Goal: Information Seeking & Learning: Learn about a topic

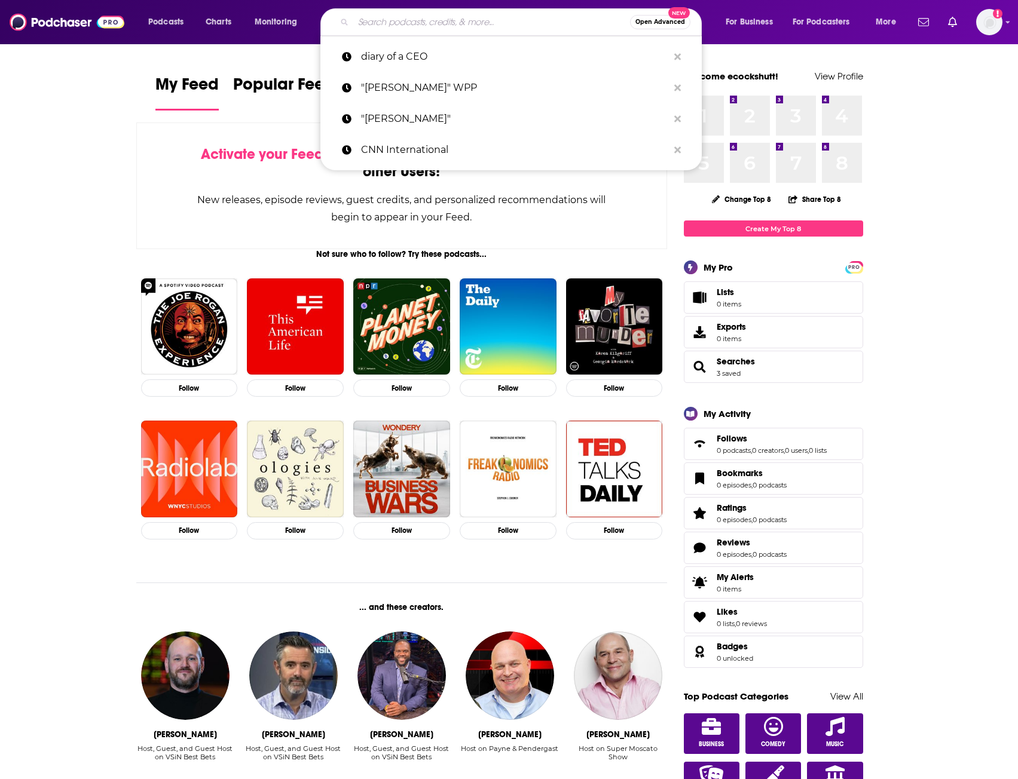
click at [442, 26] on input "Search podcasts, credits, & more..." at bounding box center [491, 22] width 277 height 19
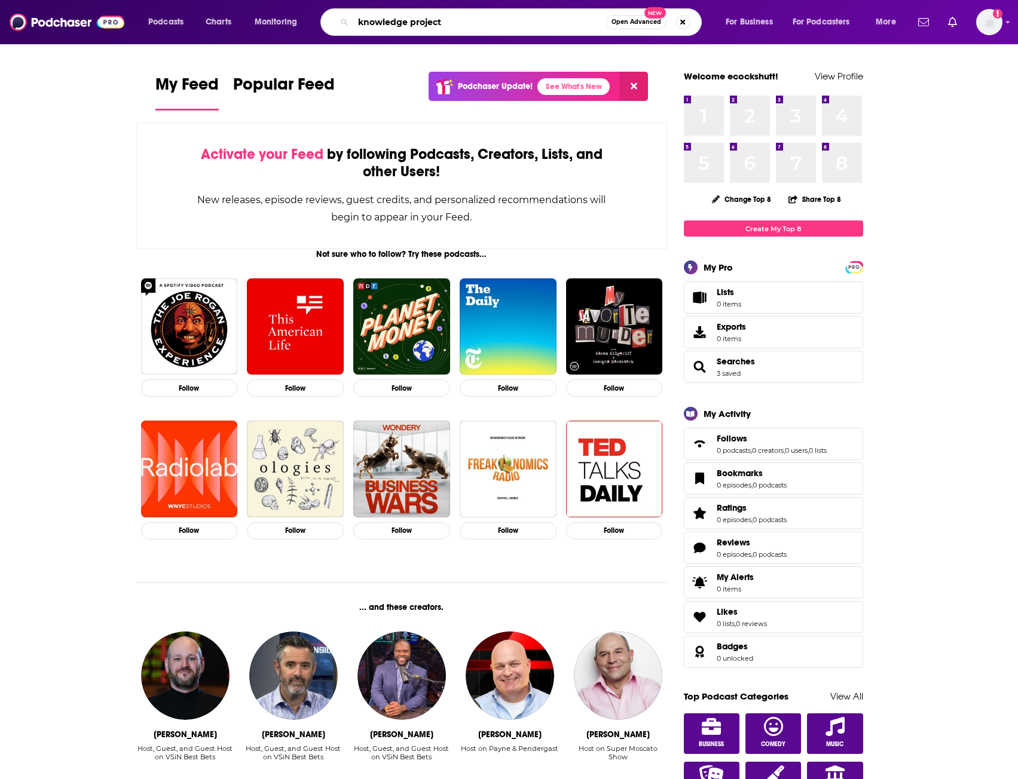
type input "knowledge project"
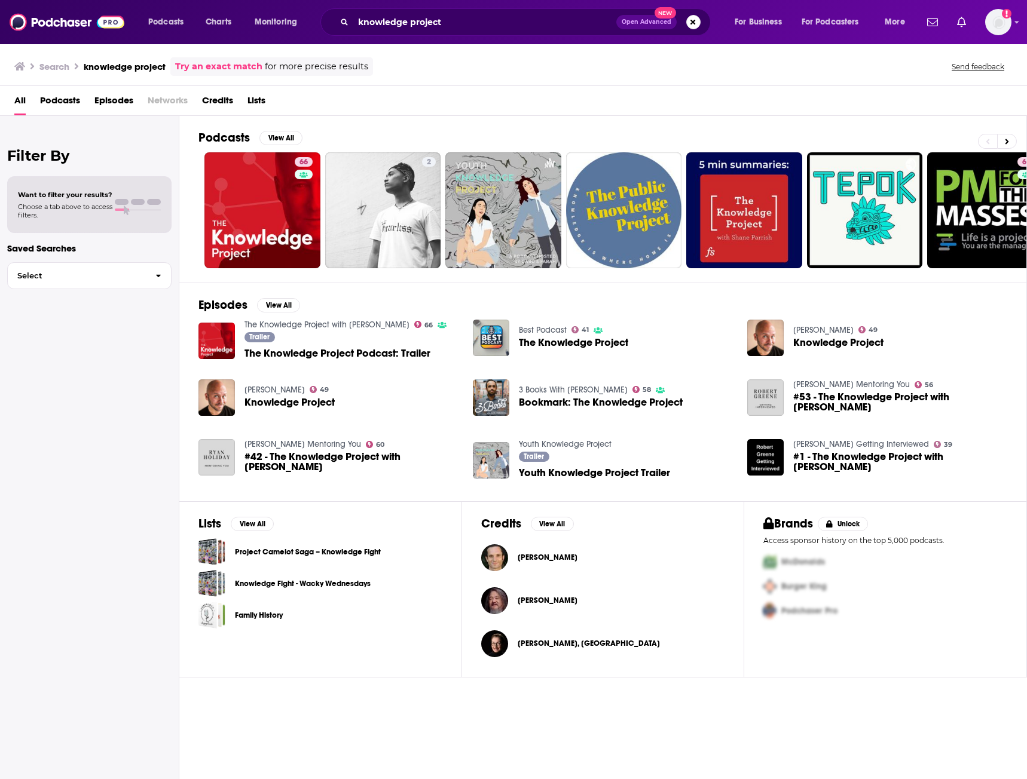
click at [597, 347] on span "The Knowledge Project" at bounding box center [573, 343] width 109 height 10
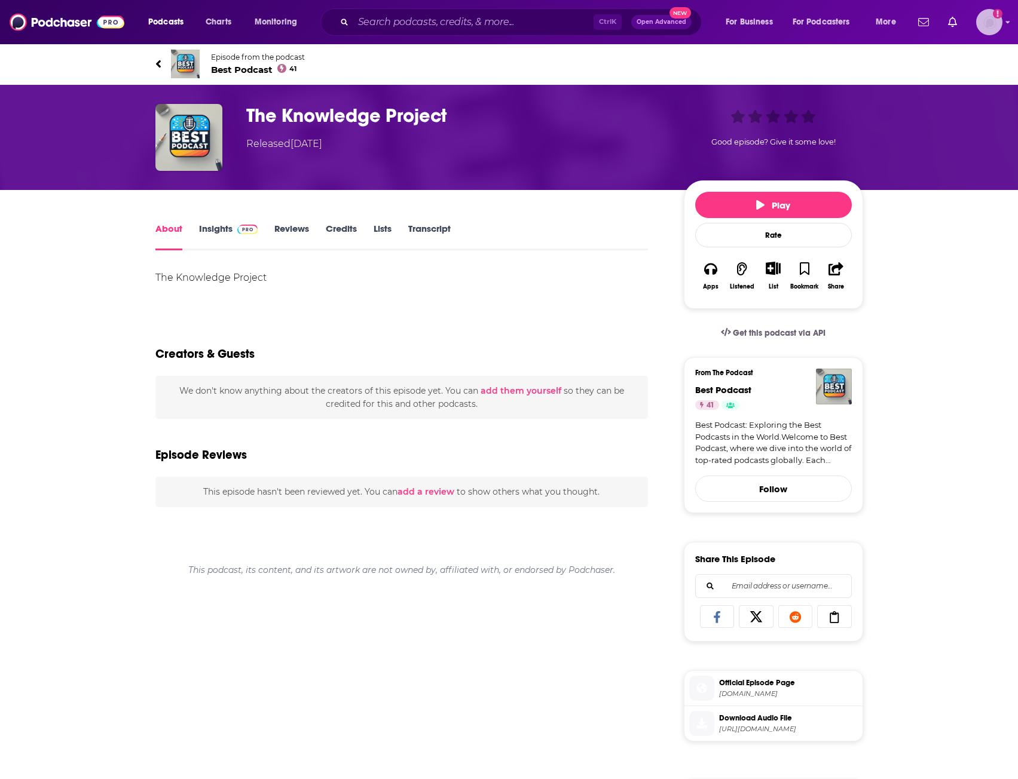
click at [988, 26] on img "Logged in as ecockshutt" at bounding box center [989, 22] width 26 height 26
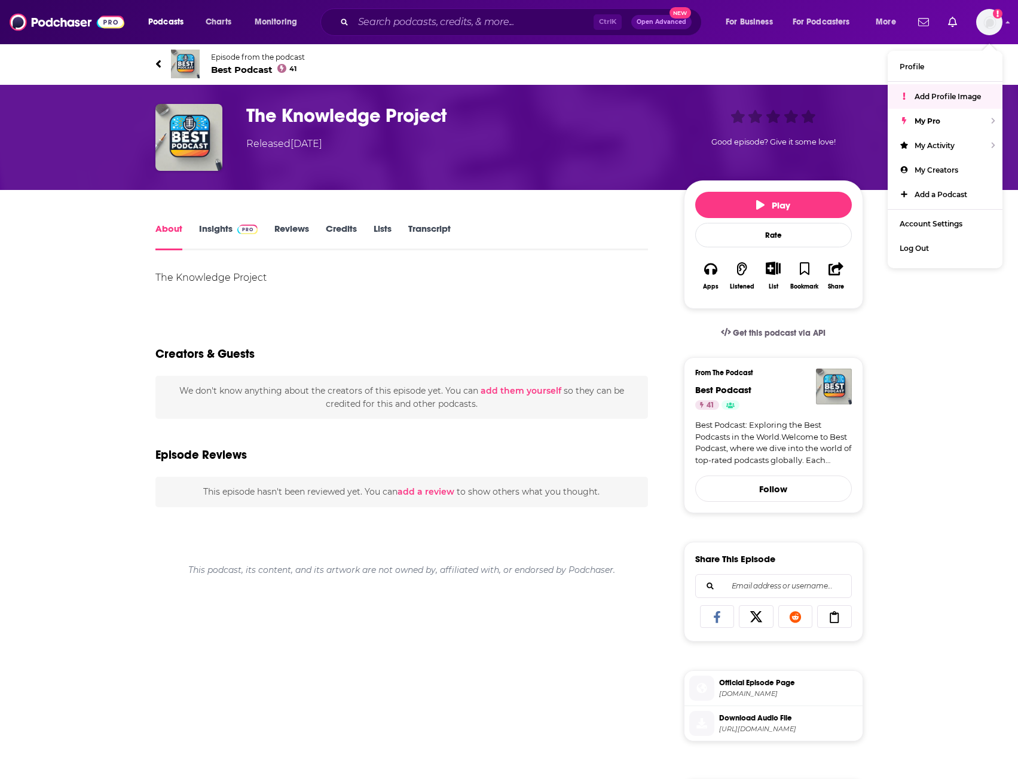
click at [495, 313] on div "The Knowledge Project Show More Creators & Guests We don't know anything about …" at bounding box center [401, 697] width 493 height 857
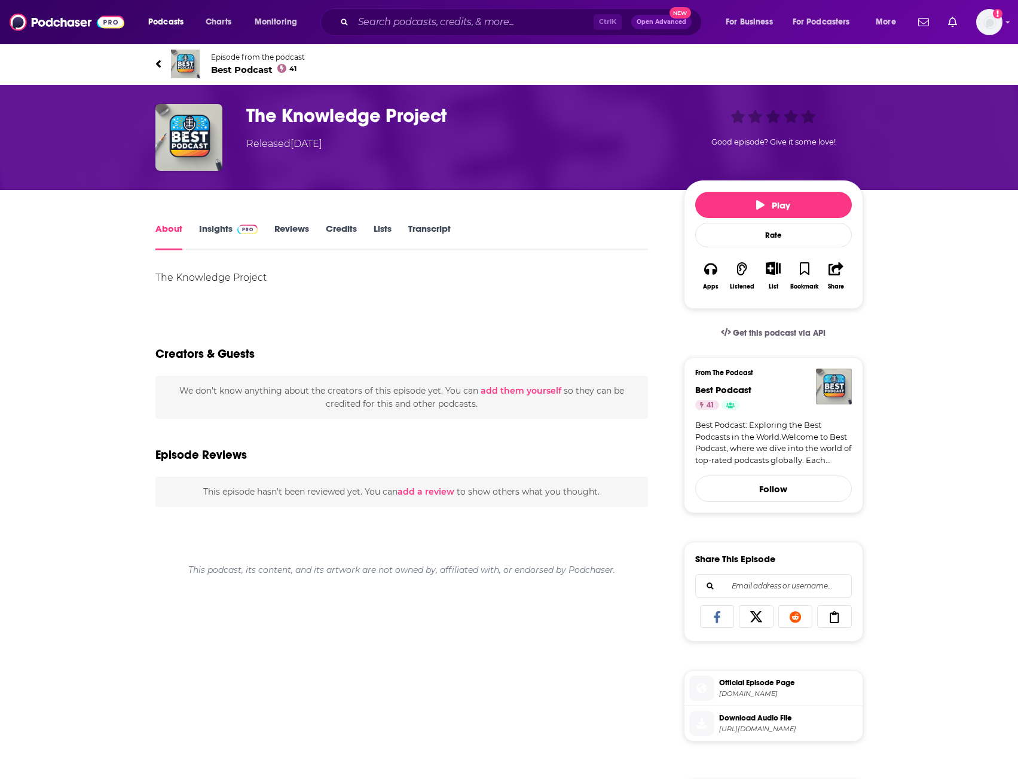
click at [222, 233] on link "Insights" at bounding box center [228, 236] width 59 height 27
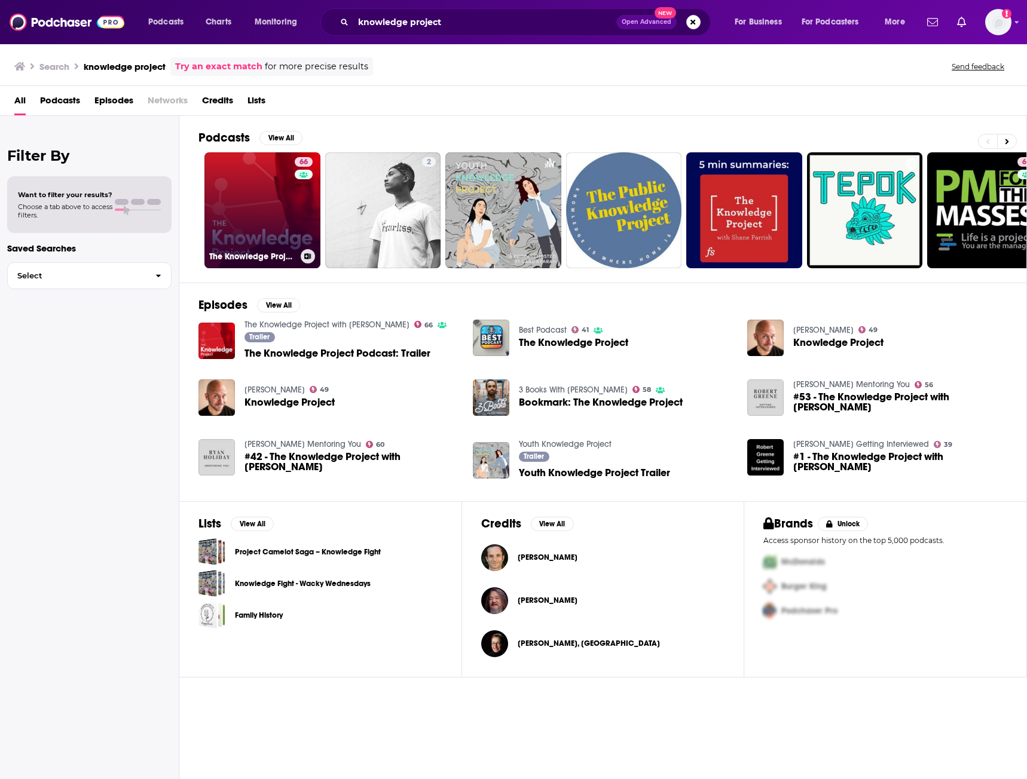
click at [246, 250] on div "The Knowledge Project with [PERSON_NAME]" at bounding box center [262, 256] width 106 height 14
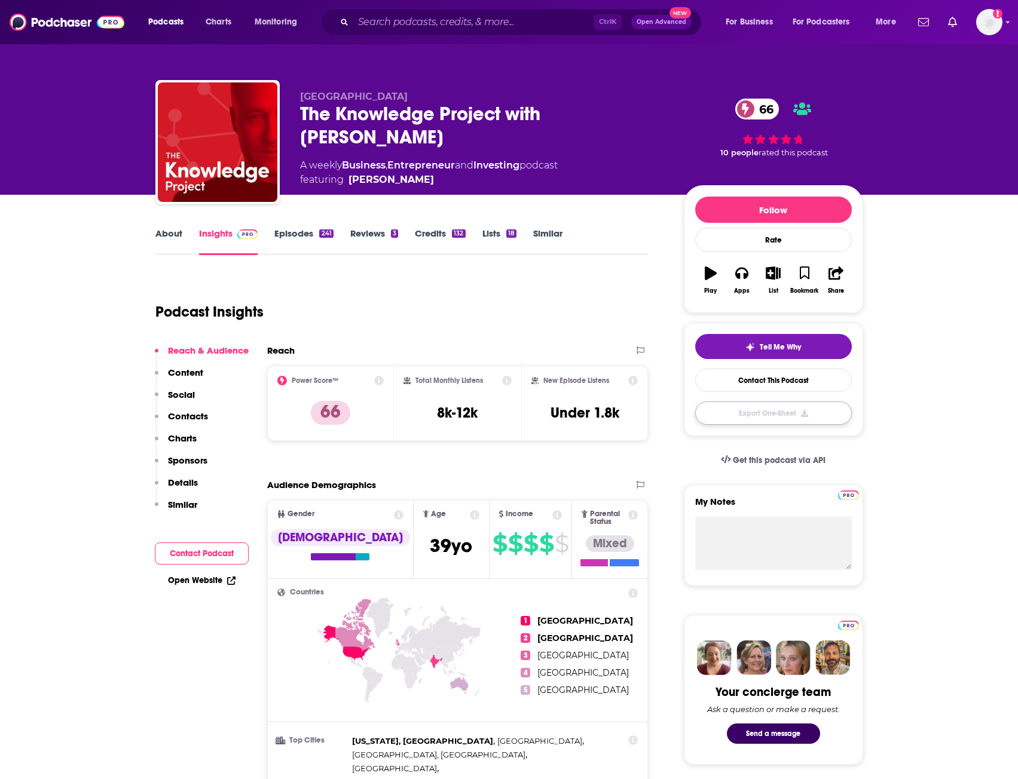
click at [794, 412] on button "Export One-Sheet" at bounding box center [773, 413] width 157 height 23
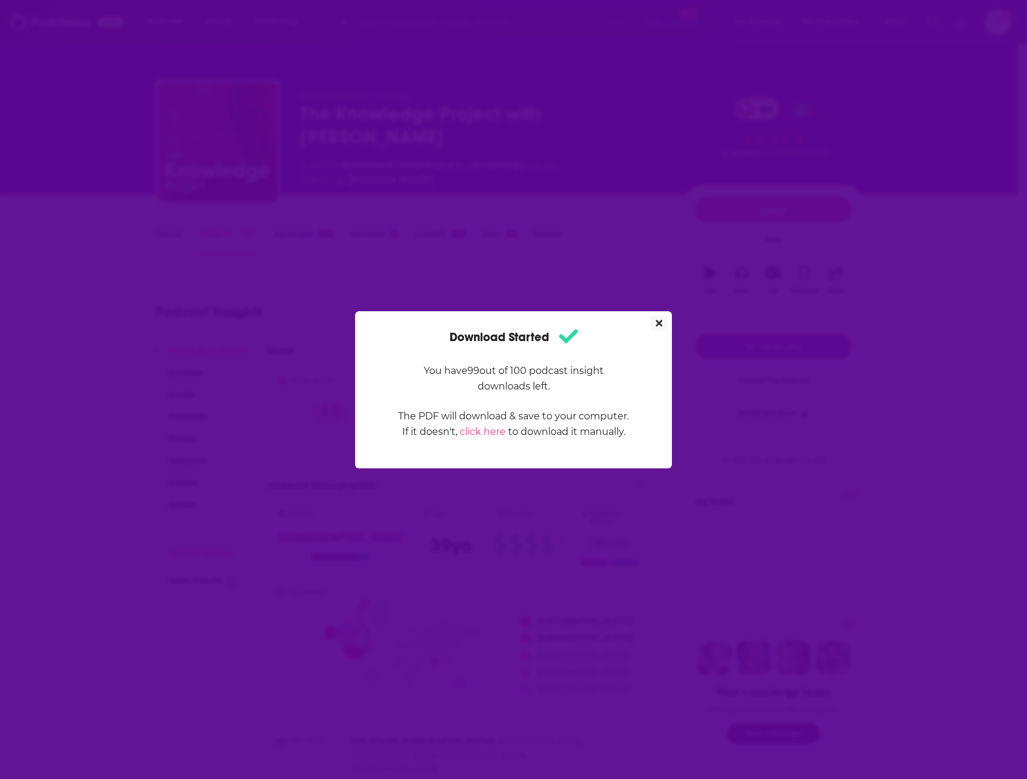
click at [665, 325] on button "Close" at bounding box center [659, 323] width 16 height 15
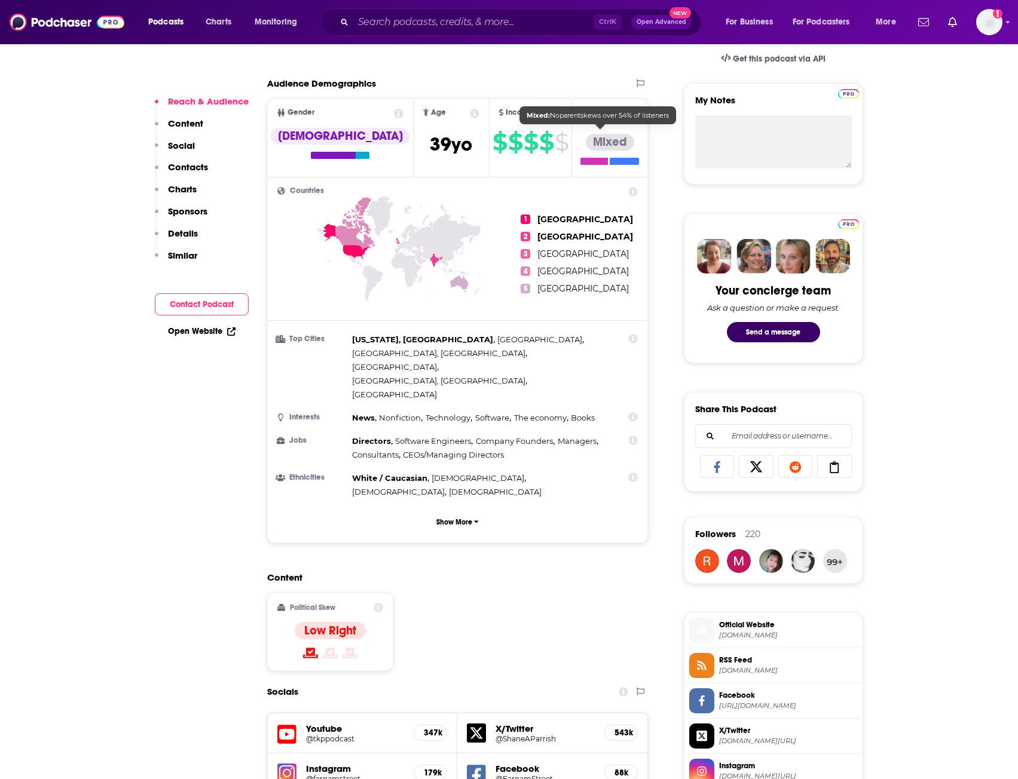
scroll to position [418, 0]
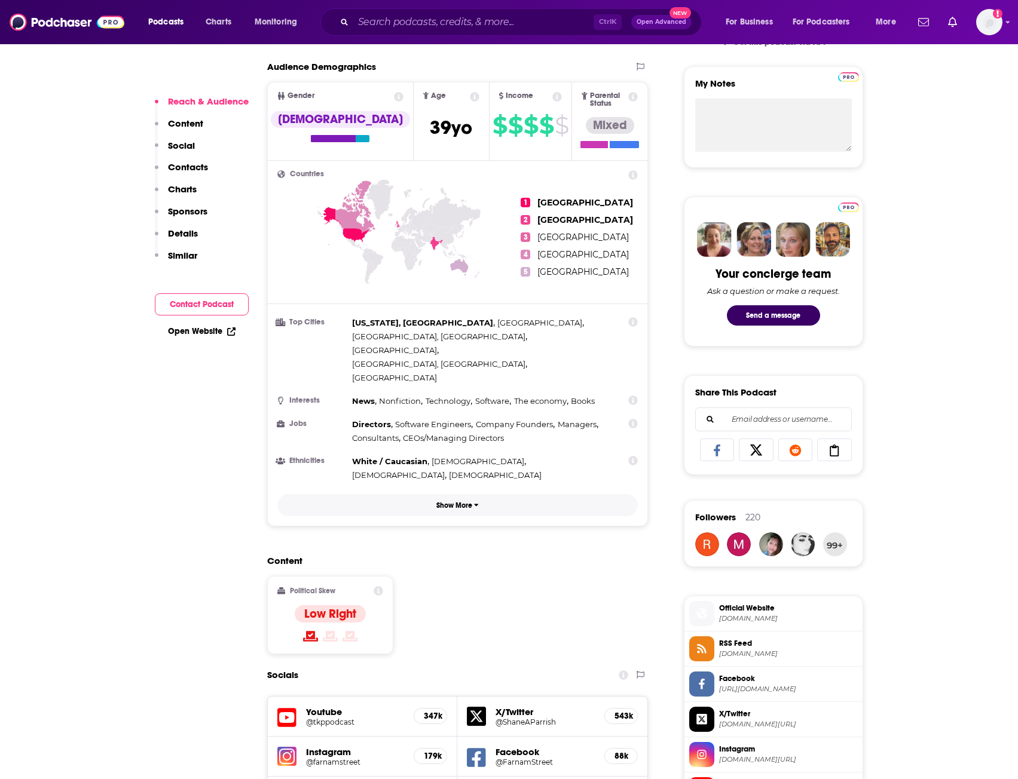
click at [482, 494] on button "Show More" at bounding box center [457, 505] width 361 height 22
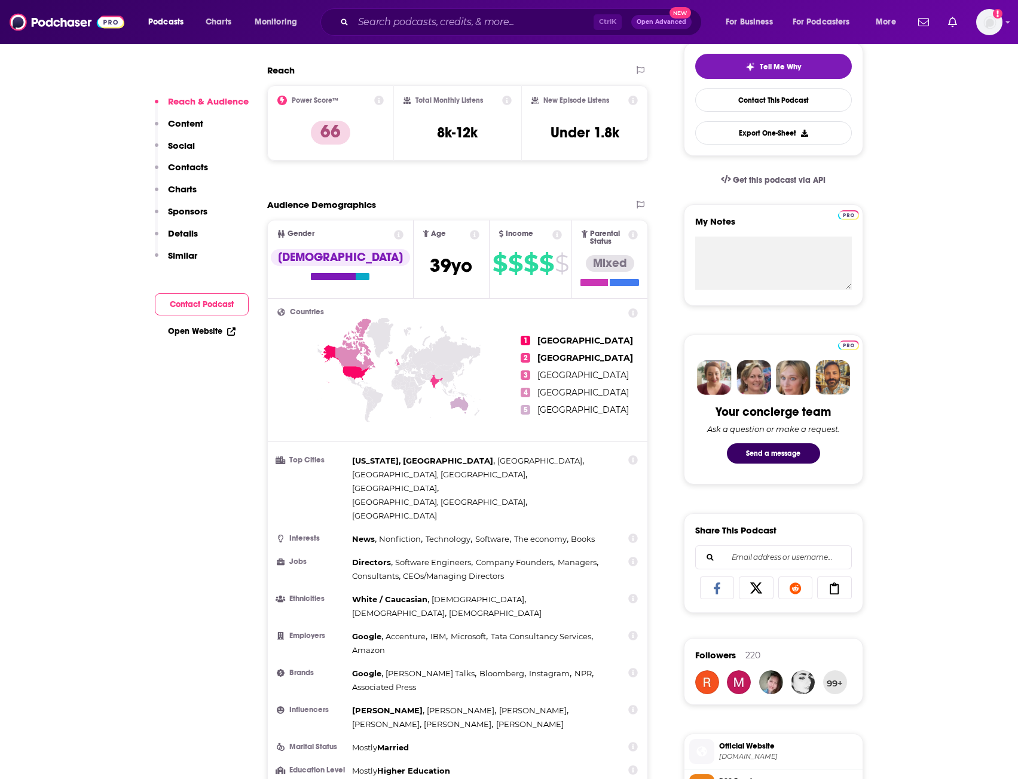
scroll to position [299, 0]
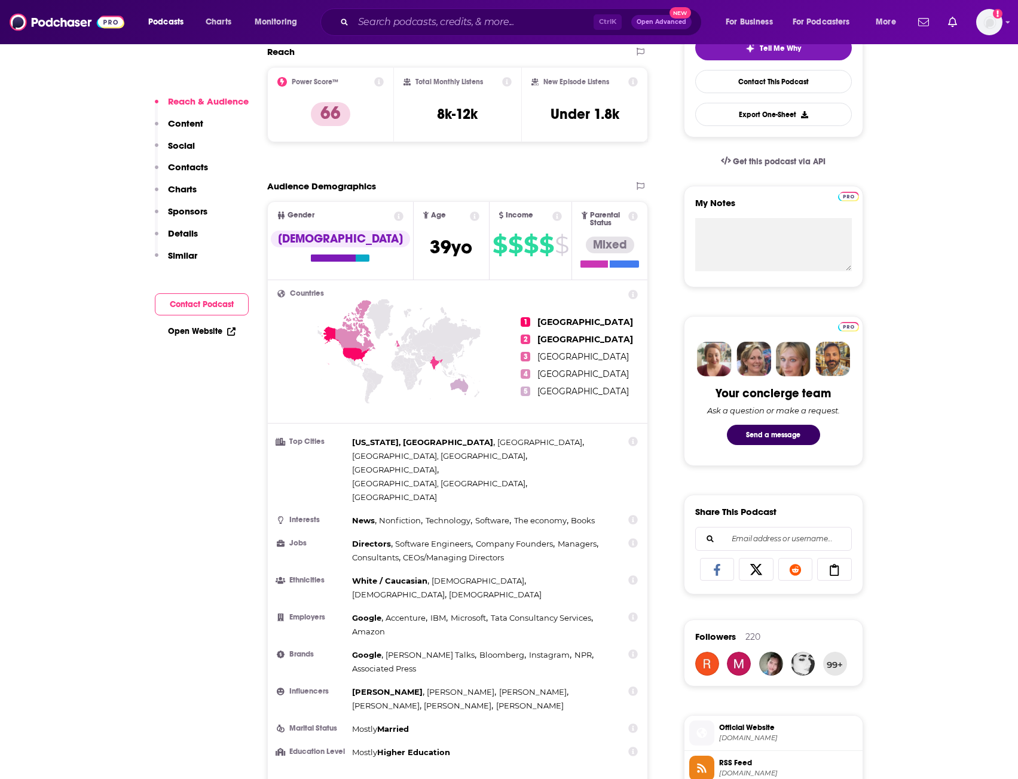
click at [633, 747] on icon at bounding box center [633, 752] width 10 height 10
click at [552, 213] on icon at bounding box center [557, 217] width 10 height 10
